Goal: Find specific page/section: Find specific page/section

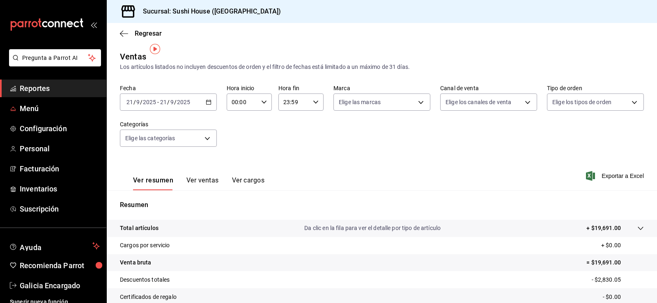
scroll to position [8, 0]
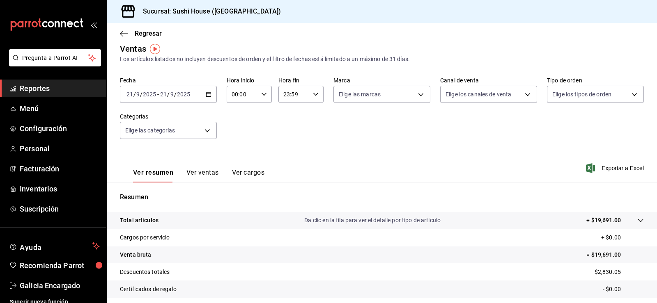
click at [43, 89] on span "Reportes" at bounding box center [60, 88] width 80 height 11
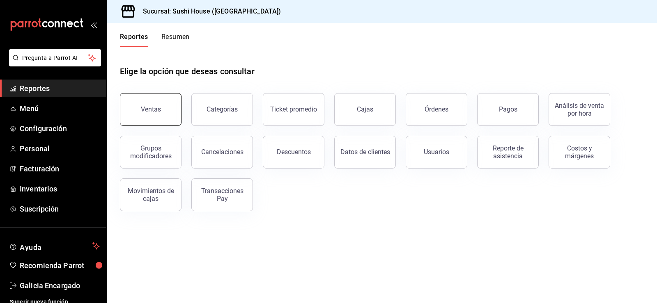
click at [138, 101] on button "Ventas" at bounding box center [151, 109] width 62 height 33
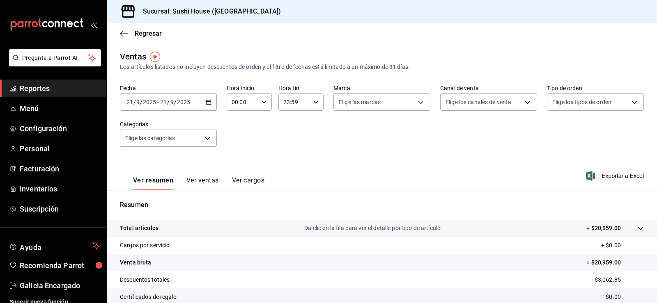
click at [37, 91] on span "Reportes" at bounding box center [60, 88] width 80 height 11
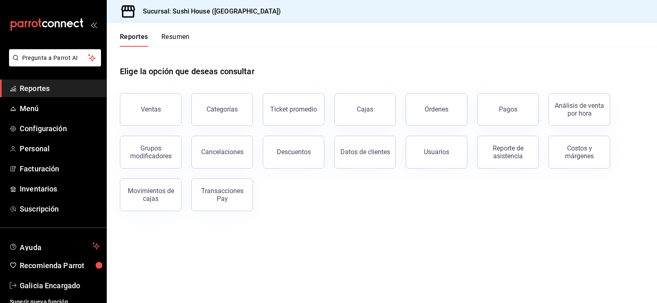
click at [184, 34] on button "Resumen" at bounding box center [175, 40] width 28 height 14
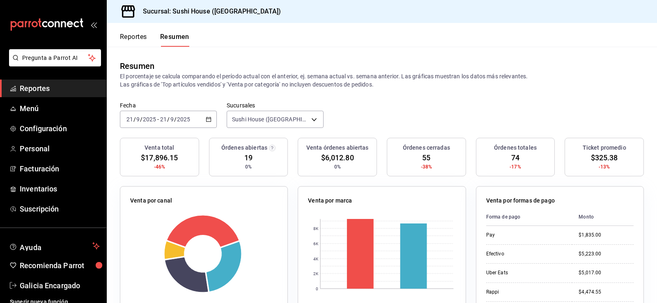
click at [53, 94] on link "Reportes" at bounding box center [53, 89] width 106 height 18
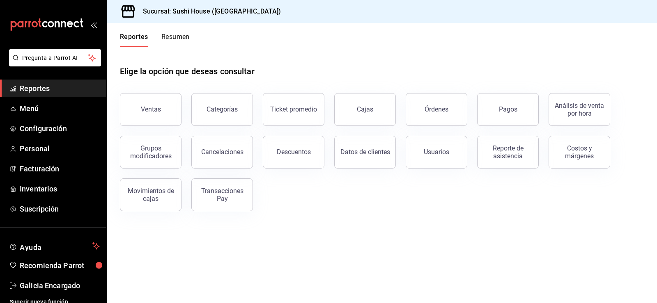
click at [185, 35] on button "Resumen" at bounding box center [175, 40] width 28 height 14
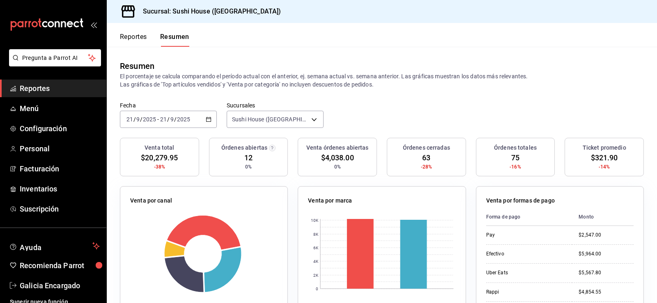
click at [50, 90] on span "Reportes" at bounding box center [60, 88] width 80 height 11
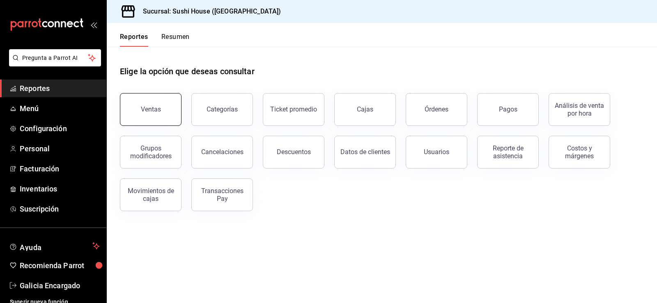
click at [149, 105] on button "Ventas" at bounding box center [151, 109] width 62 height 33
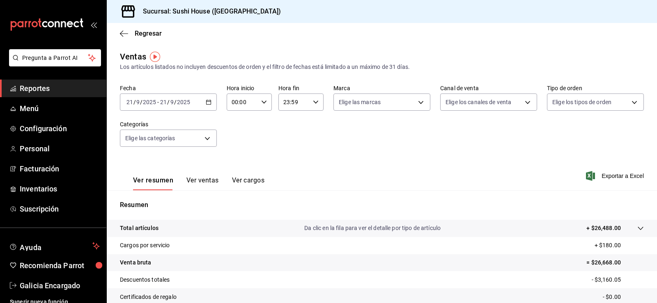
click at [48, 89] on span "Reportes" at bounding box center [60, 88] width 80 height 11
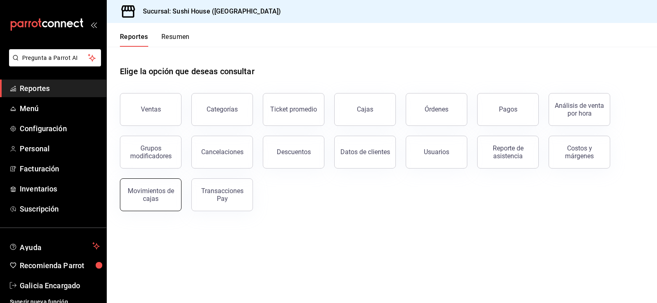
click at [151, 199] on div "Movimientos de cajas" at bounding box center [150, 195] width 51 height 16
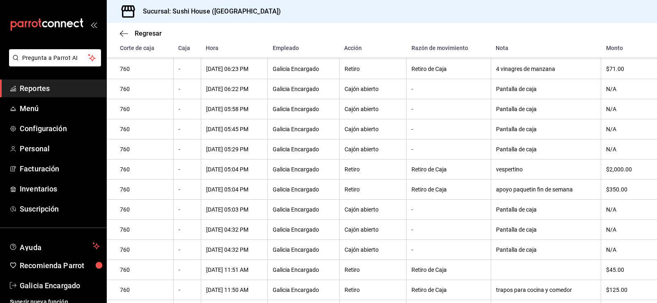
scroll to position [234, 0]
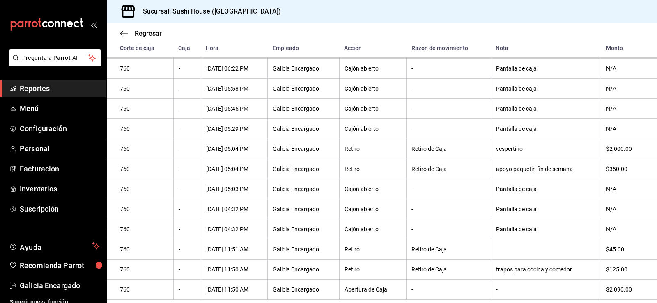
click at [60, 85] on span "Reportes" at bounding box center [60, 88] width 80 height 11
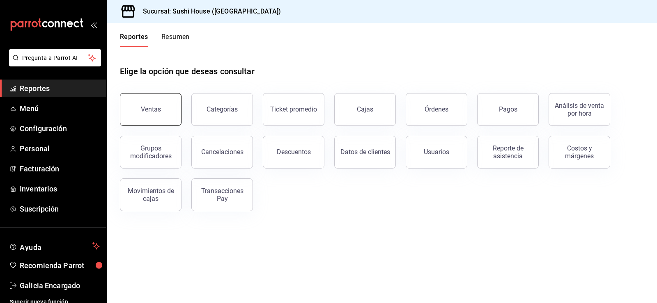
click at [134, 115] on button "Ventas" at bounding box center [151, 109] width 62 height 33
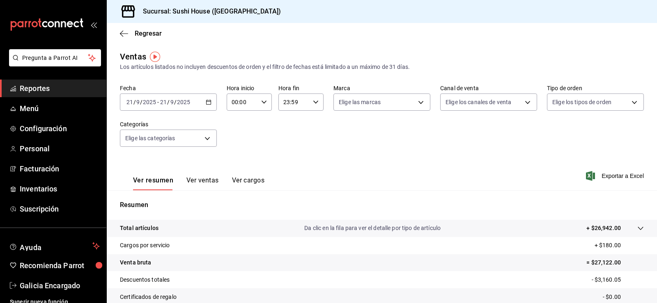
click at [50, 85] on span "Reportes" at bounding box center [60, 88] width 80 height 11
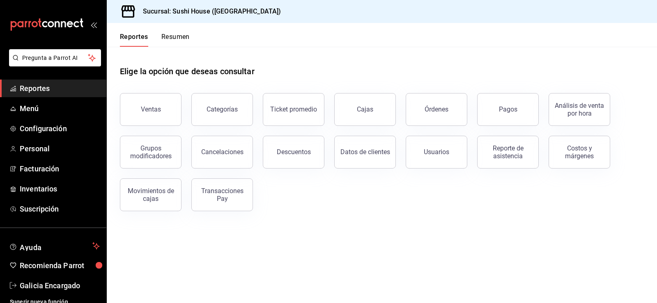
click at [176, 40] on button "Resumen" at bounding box center [175, 40] width 28 height 14
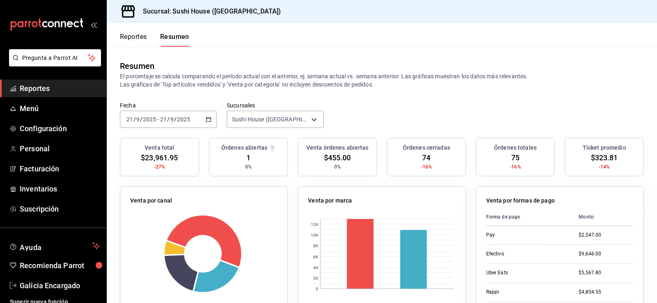
click at [61, 81] on link "Reportes" at bounding box center [53, 89] width 106 height 18
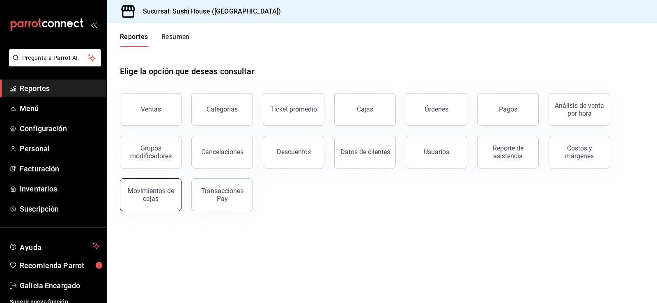
click at [151, 200] on div "Movimientos de cajas" at bounding box center [150, 195] width 51 height 16
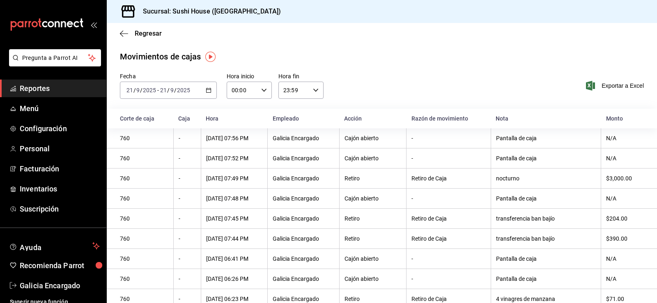
click at [36, 90] on span "Reportes" at bounding box center [60, 88] width 80 height 11
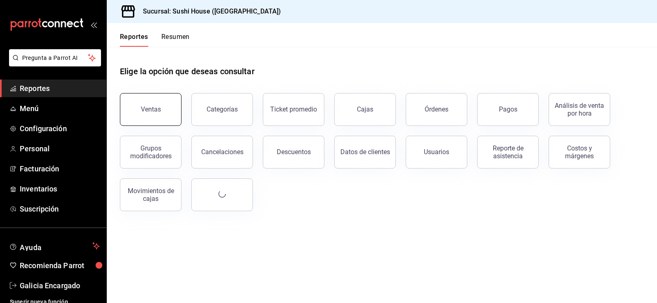
click at [147, 117] on button "Ventas" at bounding box center [151, 109] width 62 height 33
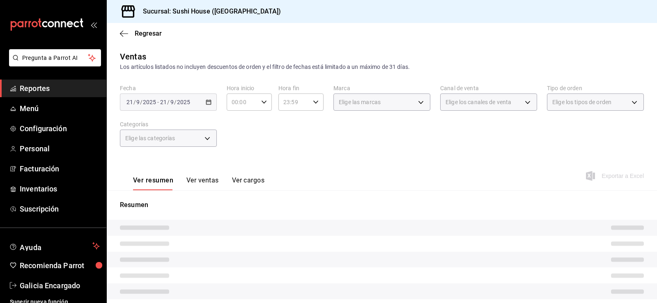
scroll to position [84, 0]
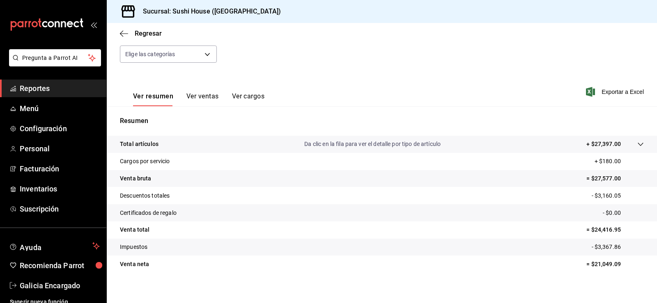
click at [58, 93] on span "Reportes" at bounding box center [60, 88] width 80 height 11
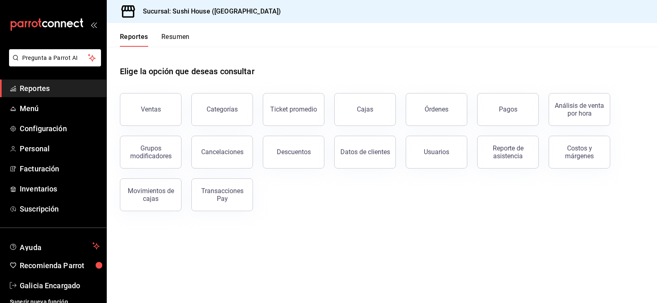
click at [177, 40] on button "Resumen" at bounding box center [175, 40] width 28 height 14
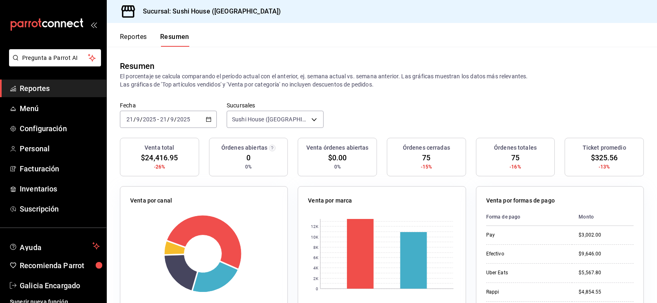
click at [27, 89] on span "Reportes" at bounding box center [60, 88] width 80 height 11
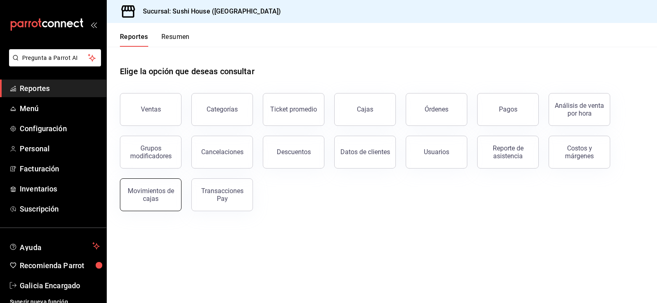
click at [143, 188] on div "Movimientos de cajas" at bounding box center [150, 195] width 51 height 16
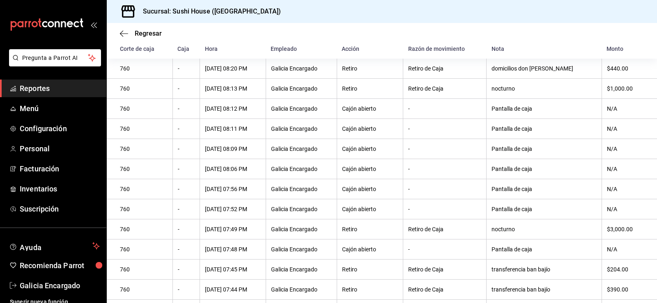
scroll to position [29, 0]
